Goal: Transaction & Acquisition: Purchase product/service

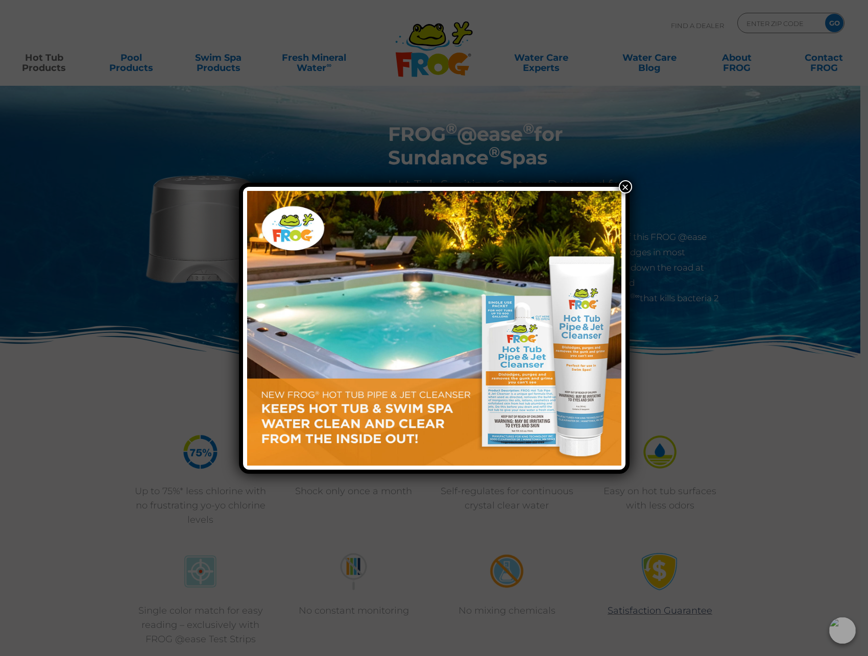
click at [623, 190] on button "×" at bounding box center [625, 186] width 13 height 13
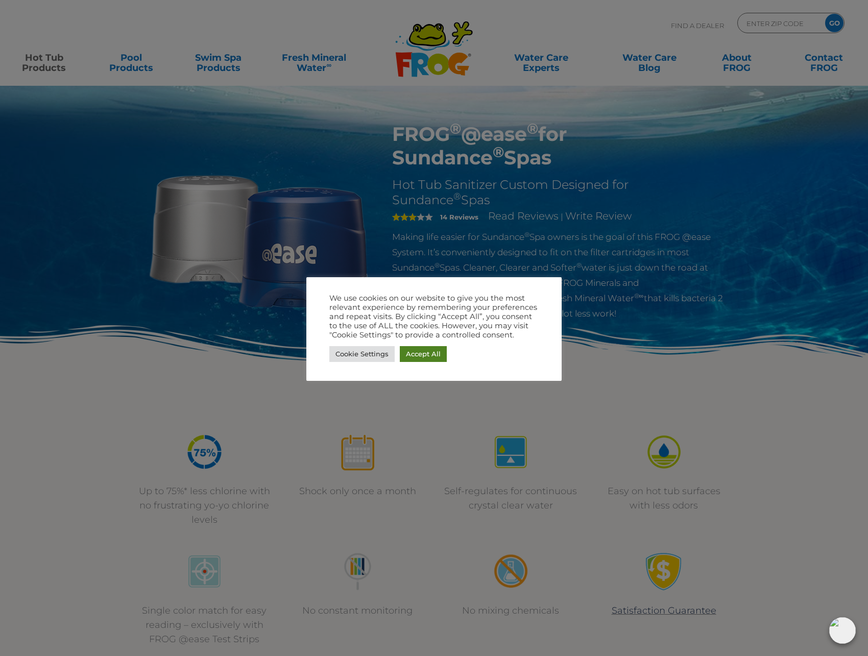
click at [426, 355] on link "Accept All" at bounding box center [423, 354] width 47 height 16
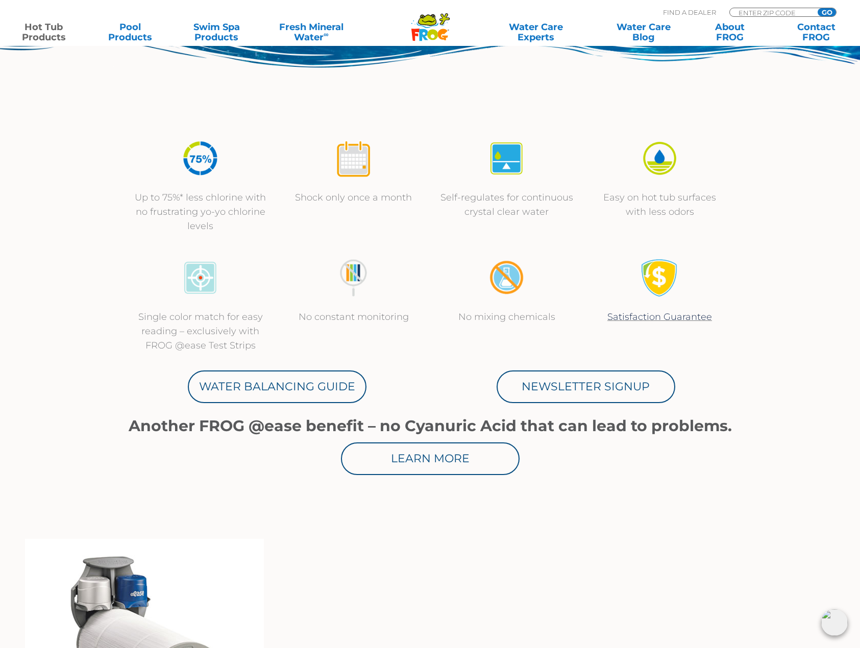
scroll to position [298, 0]
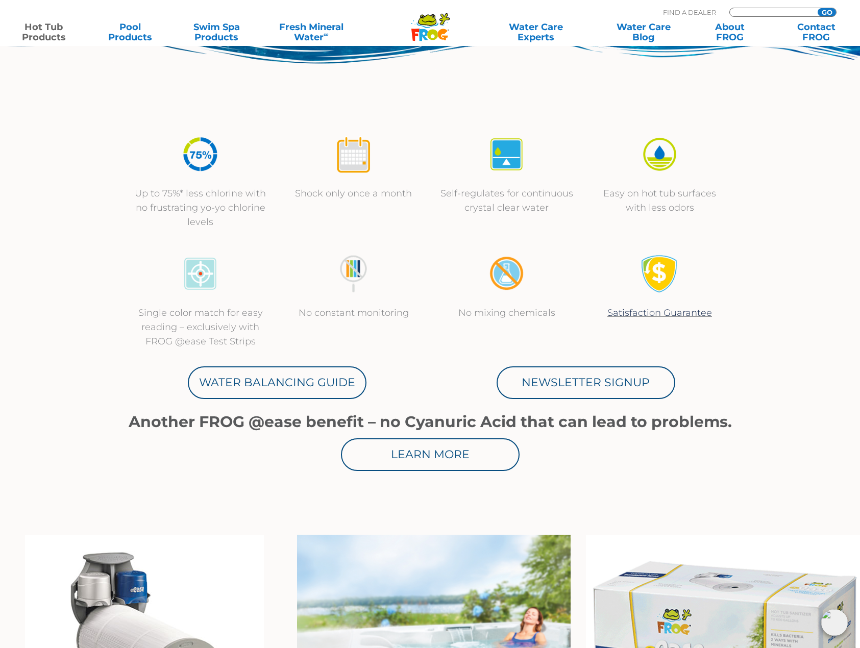
click at [752, 11] on input "Zip Code Form" at bounding box center [771, 12] width 69 height 9
type input "89701"
click at [818, 8] on input "GO" at bounding box center [827, 12] width 18 height 8
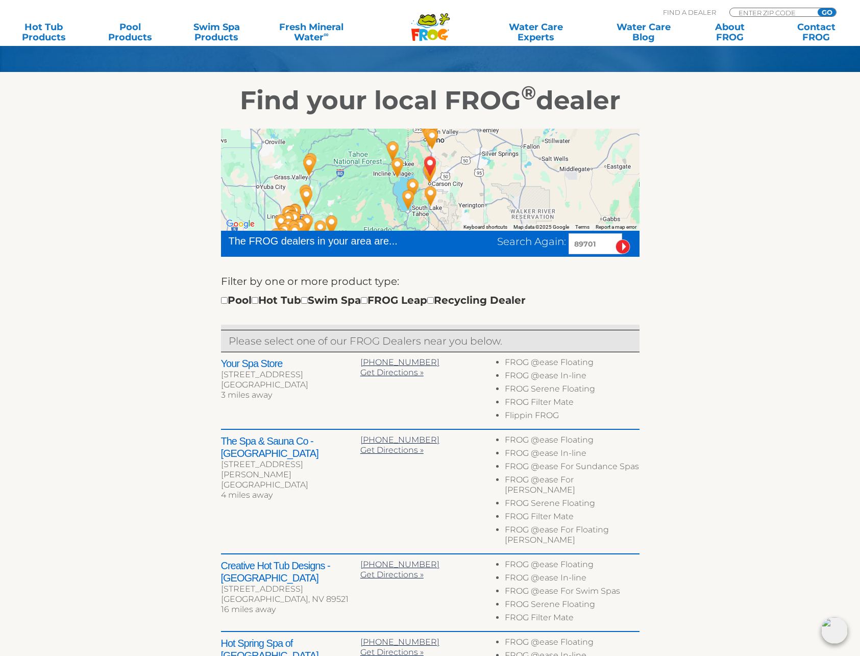
scroll to position [146, 0]
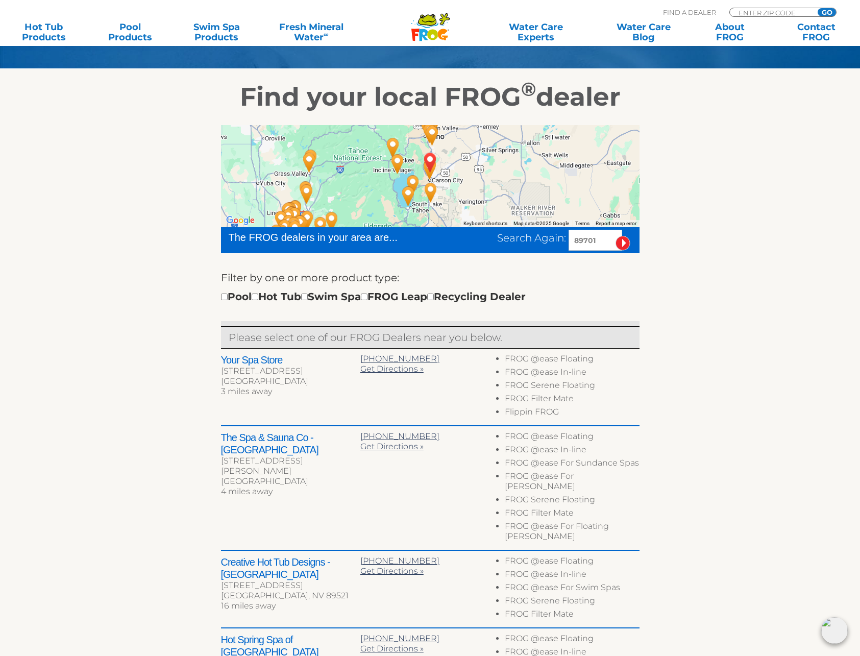
click at [228, 435] on h2 "The Spa & Sauna Co - [GEOGRAPHIC_DATA]" at bounding box center [290, 443] width 139 height 24
click at [239, 437] on h2 "The Spa & Sauna Co - [GEOGRAPHIC_DATA]" at bounding box center [290, 443] width 139 height 24
